Goal: Information Seeking & Learning: Learn about a topic

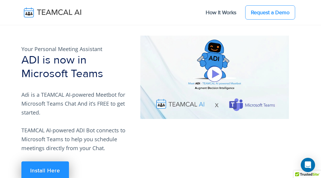
scroll to position [5915, 0]
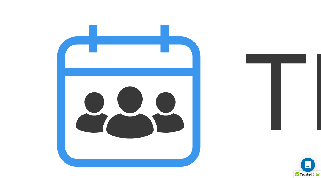
scroll to position [6772, 0]
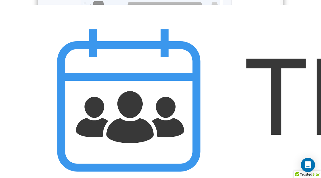
scroll to position [3628, 0]
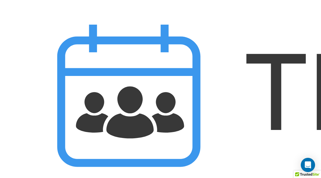
scroll to position [9235, 0]
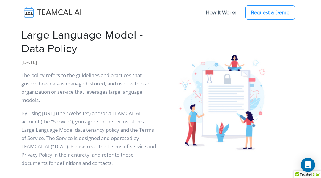
scroll to position [1160, 0]
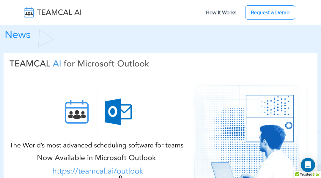
scroll to position [775, 0]
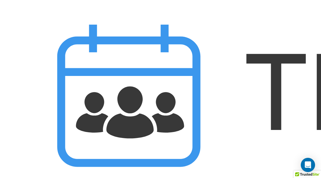
scroll to position [3929, 0]
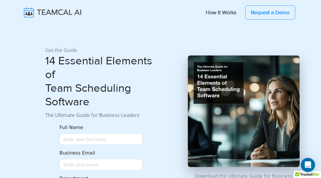
scroll to position [427, 0]
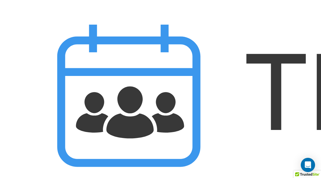
scroll to position [6370, 0]
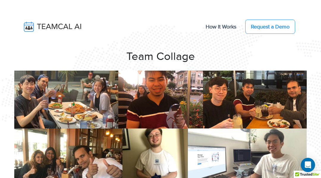
scroll to position [1154, 0]
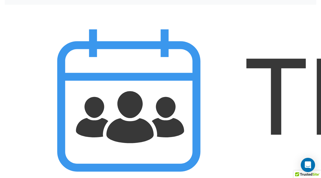
scroll to position [2423, 0]
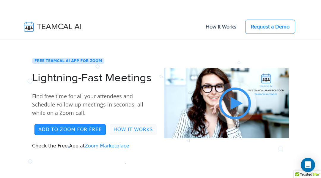
scroll to position [2618, 0]
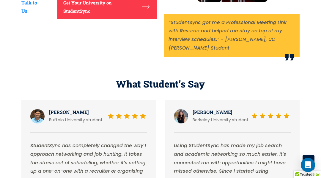
scroll to position [1694, 0]
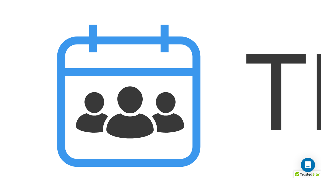
scroll to position [3746, 0]
